Goal: Information Seeking & Learning: Learn about a topic

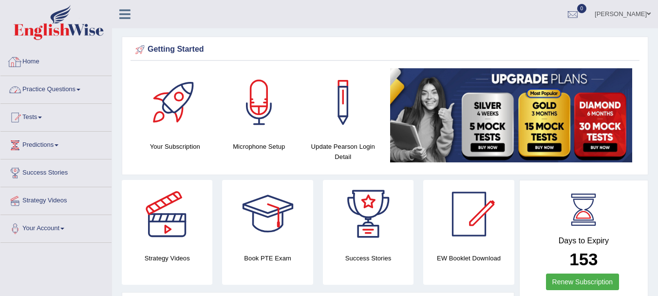
click at [54, 102] on li "Practice Questions Speaking Practice Read Aloud Repeat Sentence Describe Image …" at bounding box center [55, 90] width 111 height 28
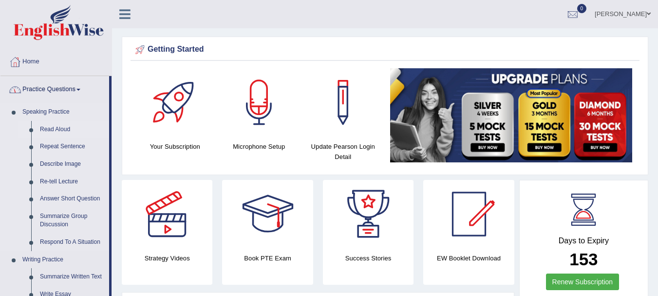
click at [47, 135] on link "Read Aloud" at bounding box center [73, 130] width 74 height 18
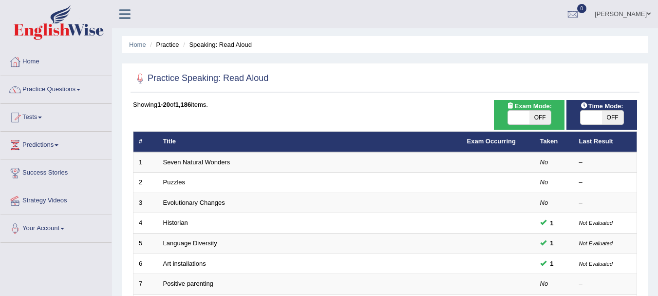
click at [533, 119] on span "OFF" at bounding box center [540, 118] width 21 height 14
checkbox input "true"
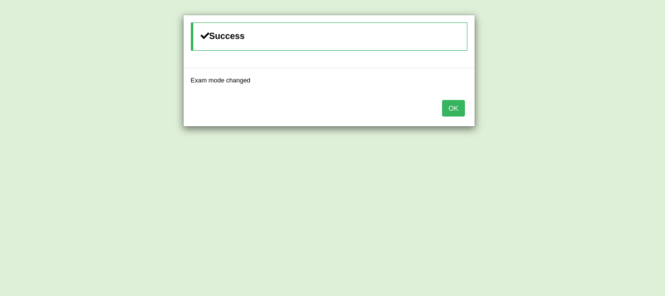
click at [453, 107] on button "OK" at bounding box center [453, 108] width 22 height 17
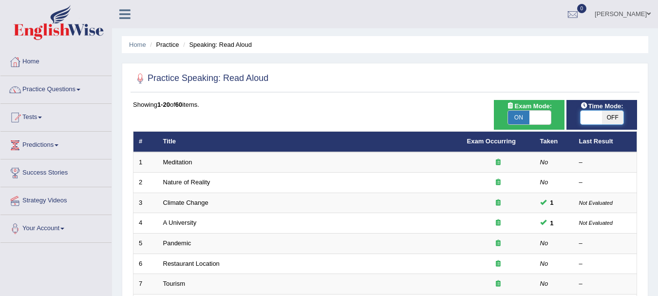
click at [600, 118] on span at bounding box center [591, 118] width 21 height 14
checkbox input "true"
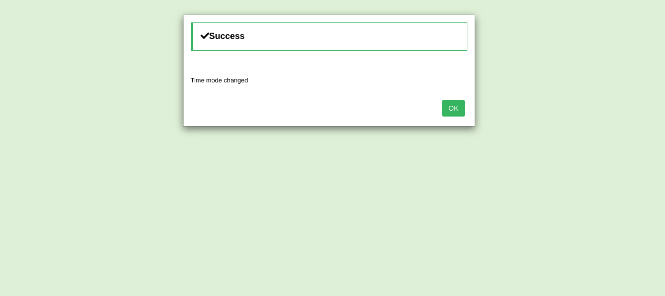
click at [460, 115] on button "OK" at bounding box center [453, 108] width 22 height 17
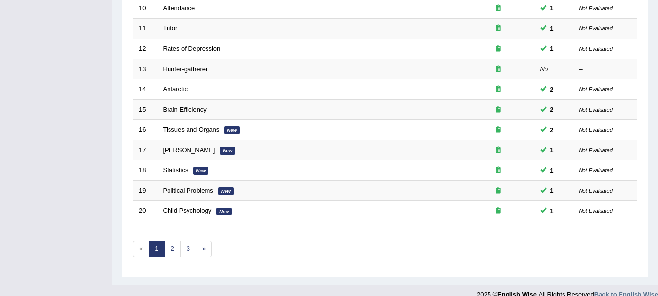
scroll to position [349, 0]
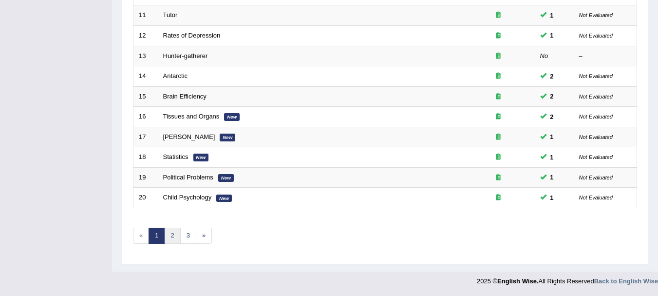
click at [170, 242] on link "2" at bounding box center [172, 235] width 16 height 16
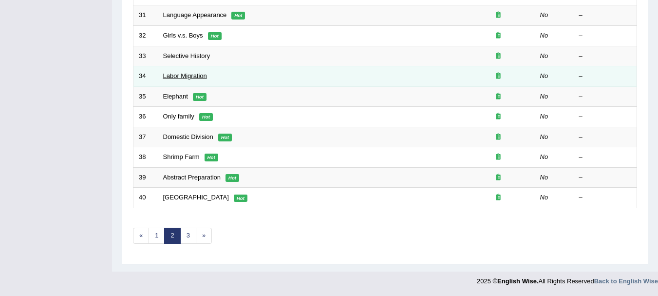
click at [176, 76] on link "Labor Migration" at bounding box center [185, 75] width 44 height 7
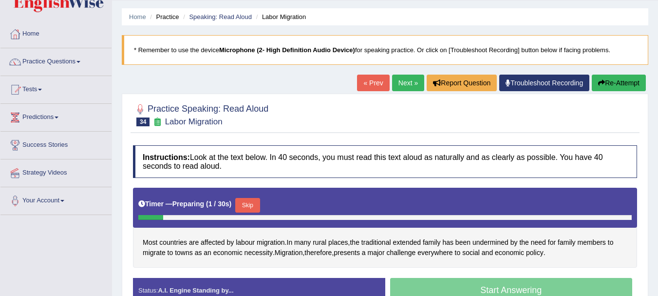
scroll to position [216, 0]
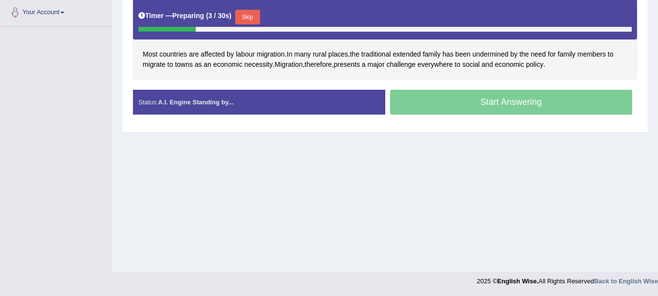
click at [245, 13] on button "Skip" at bounding box center [247, 17] width 24 height 15
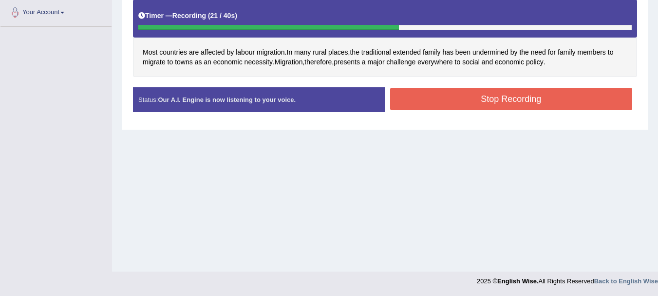
drag, startPoint x: 408, startPoint y: 83, endPoint x: 410, endPoint y: 97, distance: 14.3
click at [410, 97] on div "Instructions: Look at the text below. In 40 seconds, you must read this text al…" at bounding box center [385, 38] width 509 height 172
click at [410, 97] on button "Stop Recording" at bounding box center [511, 99] width 243 height 22
